Goal: Navigation & Orientation: Find specific page/section

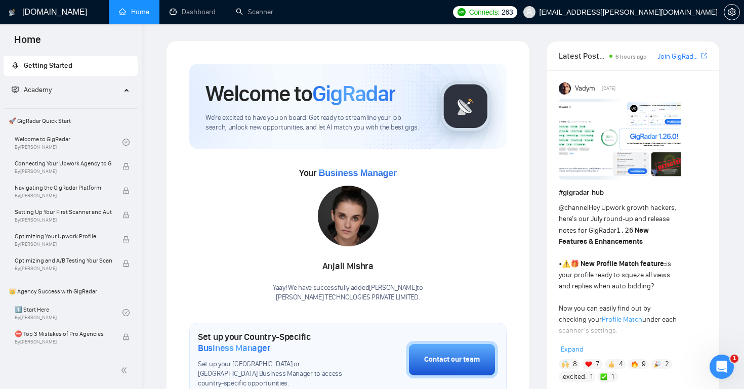
click at [142, 14] on link "Home" at bounding box center [134, 12] width 30 height 9
click at [263, 15] on link "Scanner" at bounding box center [254, 12] width 37 height 9
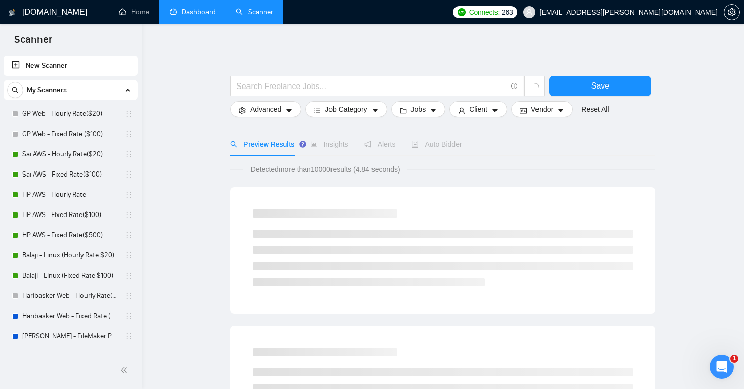
click at [203, 11] on link "Dashboard" at bounding box center [193, 12] width 46 height 9
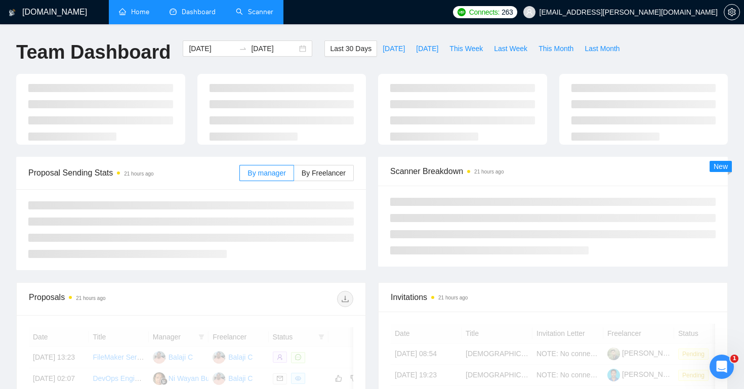
click at [140, 8] on link "Home" at bounding box center [134, 12] width 30 height 9
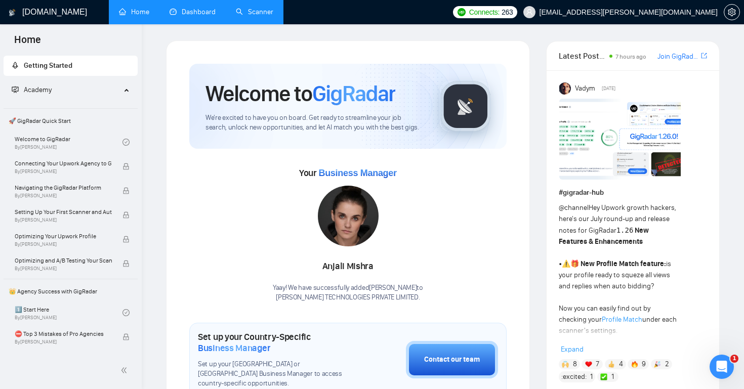
click at [216, 15] on link "Dashboard" at bounding box center [193, 12] width 46 height 9
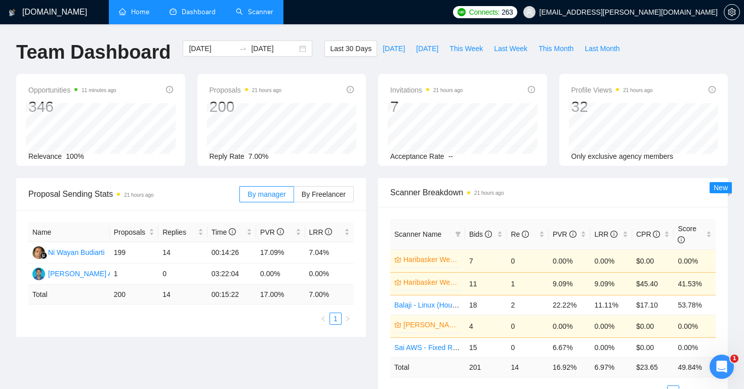
click at [144, 16] on link "Home" at bounding box center [134, 12] width 30 height 9
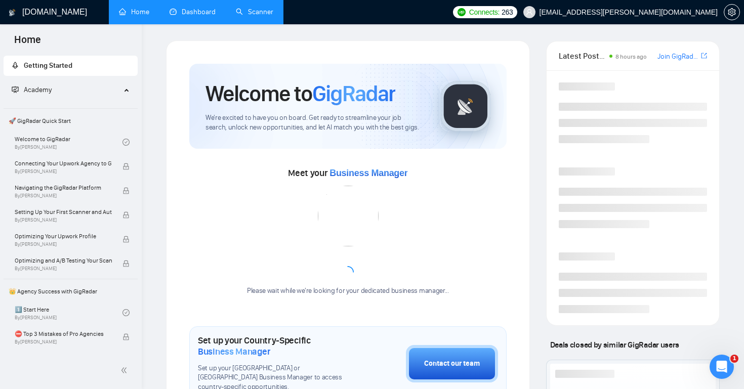
click at [70, 62] on span "Getting Started" at bounding box center [48, 65] width 49 height 9
